Goal: Information Seeking & Learning: Learn about a topic

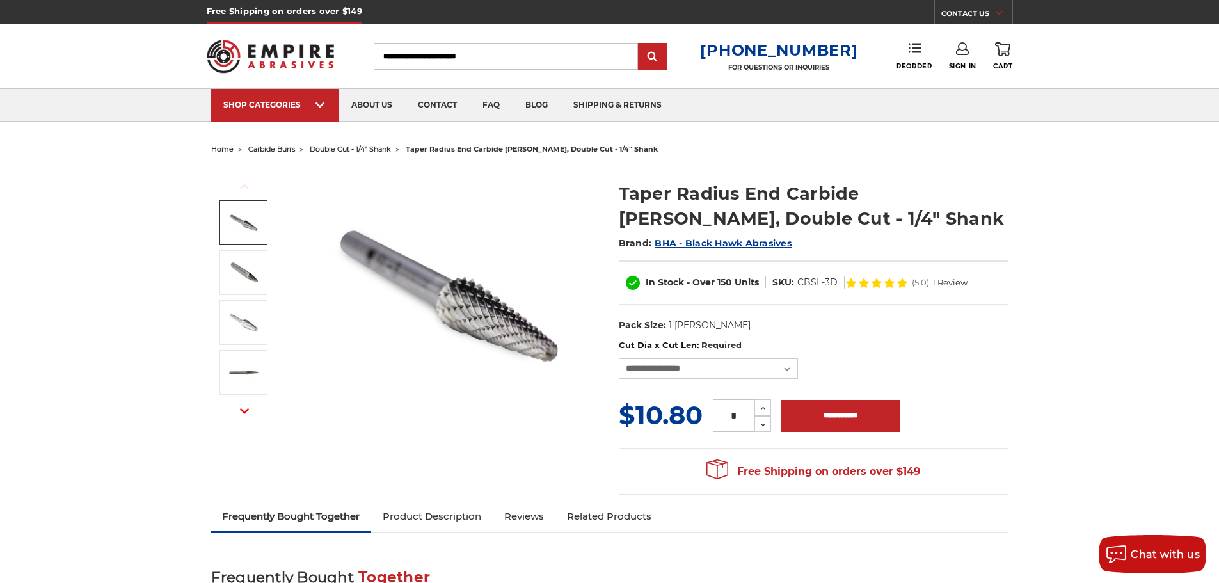
select select "****"
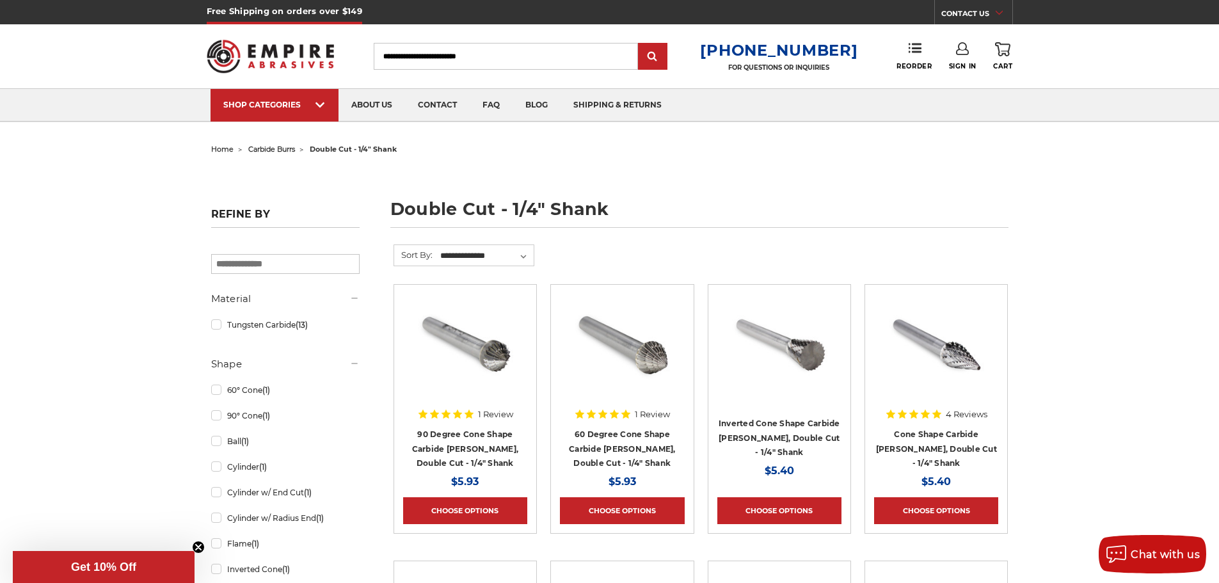
click at [200, 547] on circle "Close teaser" at bounding box center [199, 547] width 12 height 12
